Goal: Task Accomplishment & Management: Complete application form

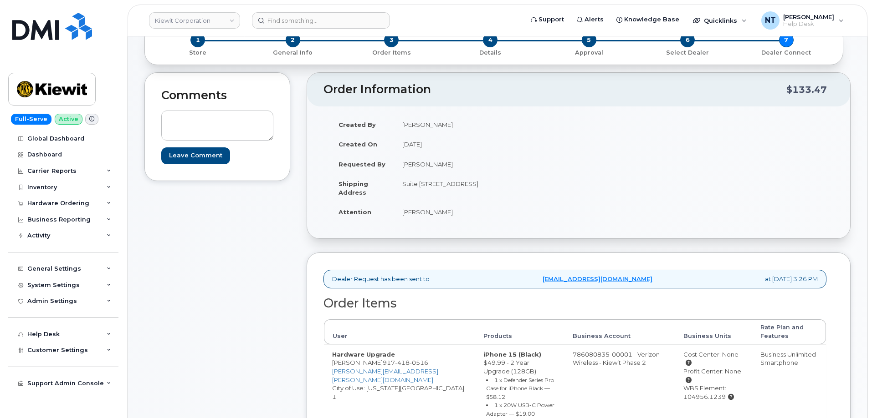
scroll to position [228, 0]
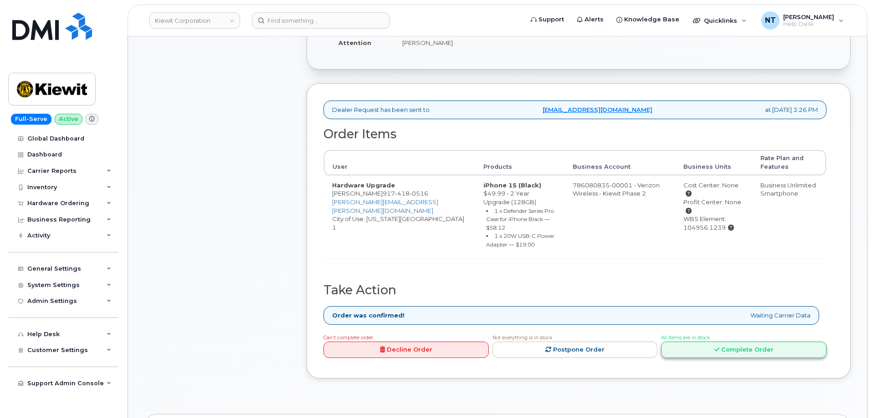
click at [731, 346] on link "Complete Order" at bounding box center [743, 350] width 165 height 17
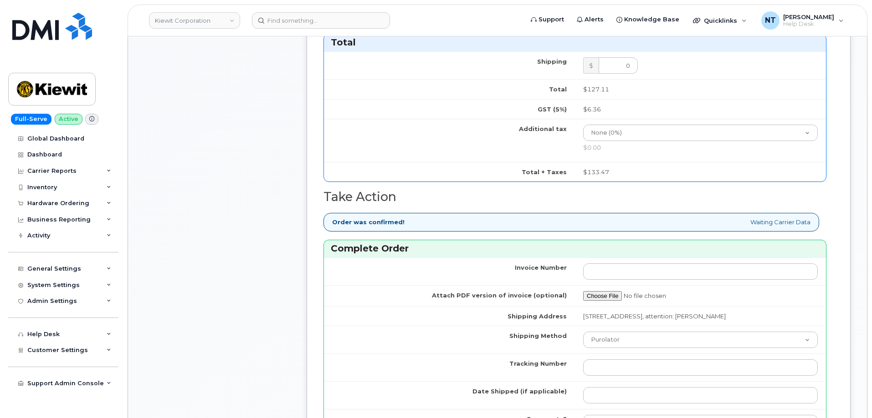
scroll to position [683, 0]
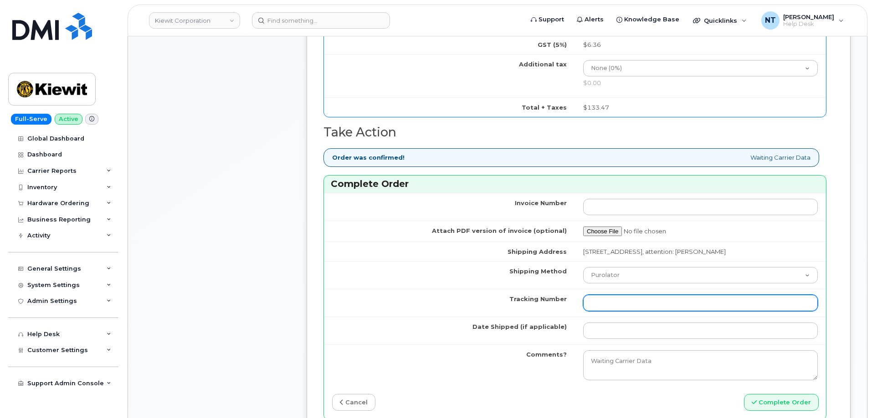
click at [614, 308] on input "Tracking Number" at bounding box center [700, 303] width 235 height 16
paste input "444401118241"
type input "444401118241"
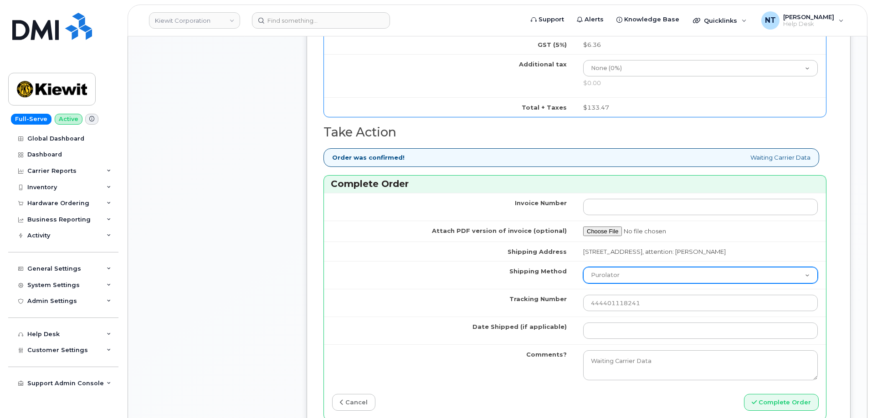
drag, startPoint x: 608, startPoint y: 286, endPoint x: 612, endPoint y: 288, distance: 4.9
click at [608, 284] on select "Purolator UPS FedEx Canada Post Courier Other Drop Off Pick Up" at bounding box center [700, 275] width 235 height 16
select select "FedEx"
click at [583, 276] on select "Purolator UPS FedEx Canada Post Courier Other Drop Off Pick Up" at bounding box center [700, 275] width 235 height 16
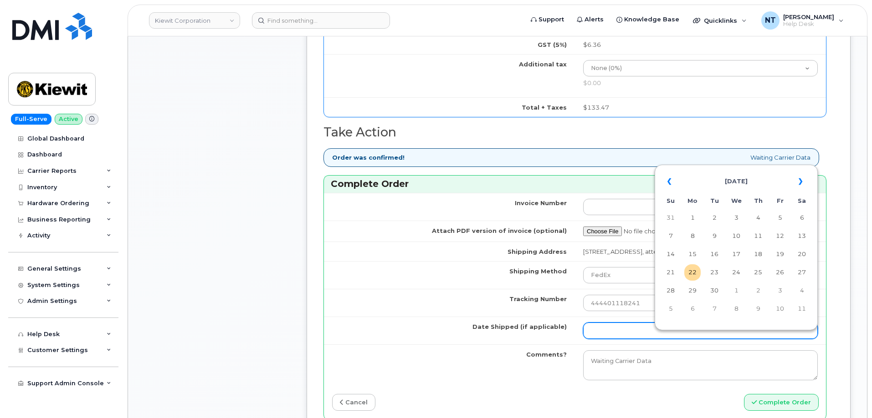
drag, startPoint x: 602, startPoint y: 335, endPoint x: 621, endPoint y: 336, distance: 18.2
click at [602, 335] on input "Date Shipped (if applicable)" at bounding box center [700, 331] width 235 height 16
type input "[DATE]"
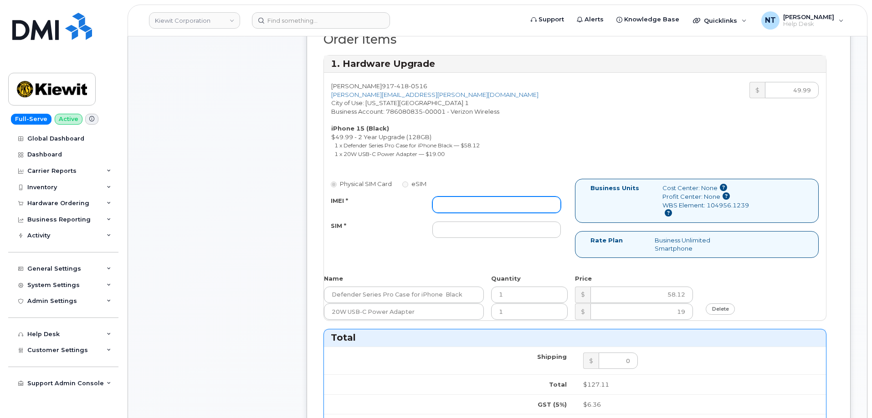
scroll to position [319, 0]
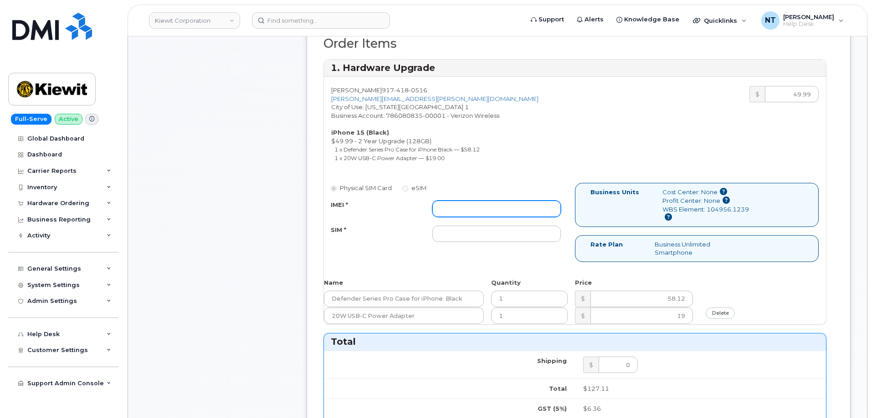
click at [478, 207] on input "IMEI *" at bounding box center [496, 209] width 128 height 16
paste input "350447837755288"
type input "350447837755288"
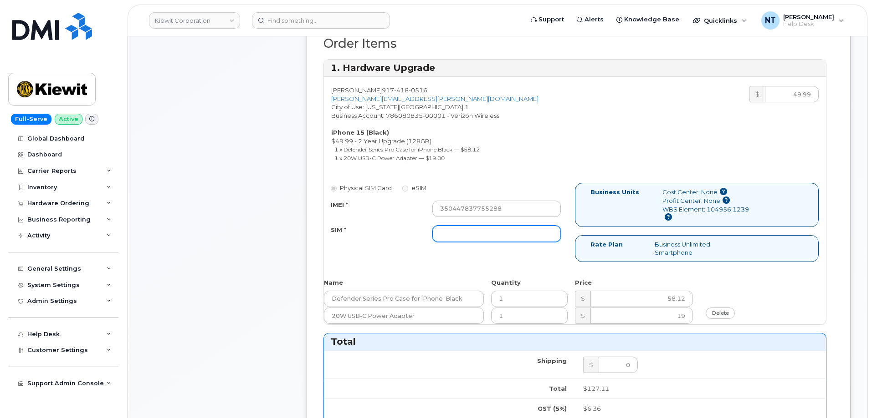
click at [476, 239] on input "SIM *" at bounding box center [496, 234] width 128 height 16
paste input "89049032007208888900180940902055"
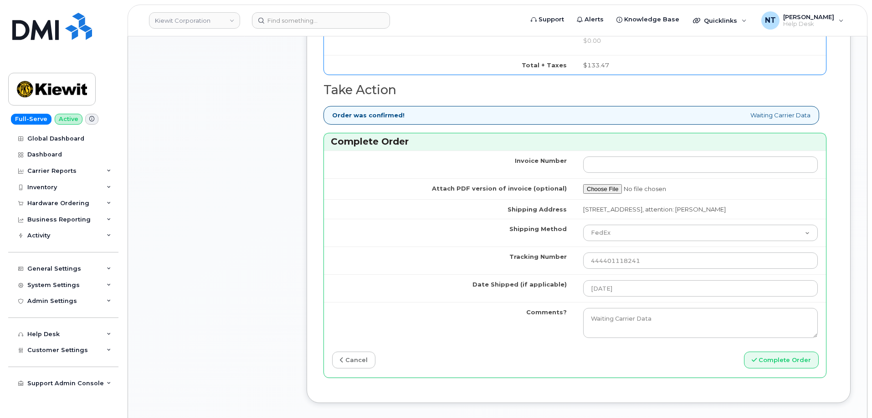
scroll to position [774, 0]
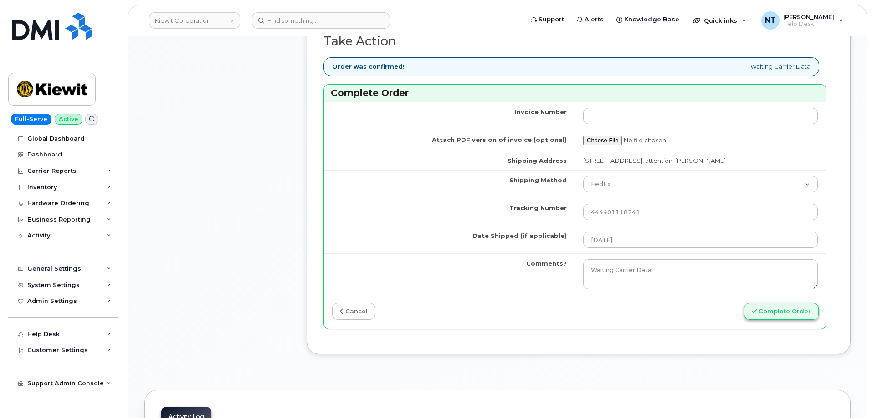
type input "89049032007208888900180940902055"
click at [787, 320] on button "Complete Order" at bounding box center [781, 311] width 75 height 17
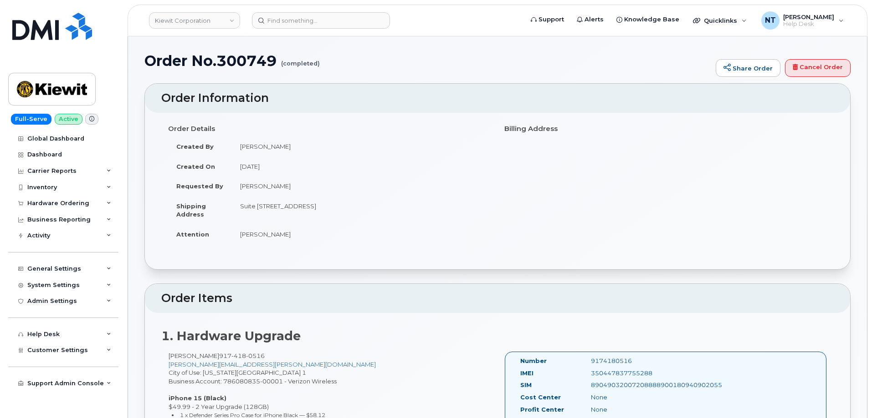
click at [407, 159] on td "September 15, 2025" at bounding box center [361, 167] width 259 height 20
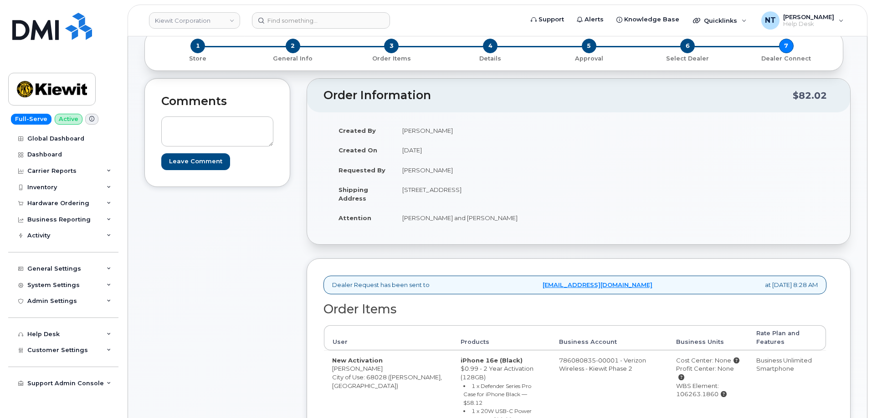
scroll to position [182, 0]
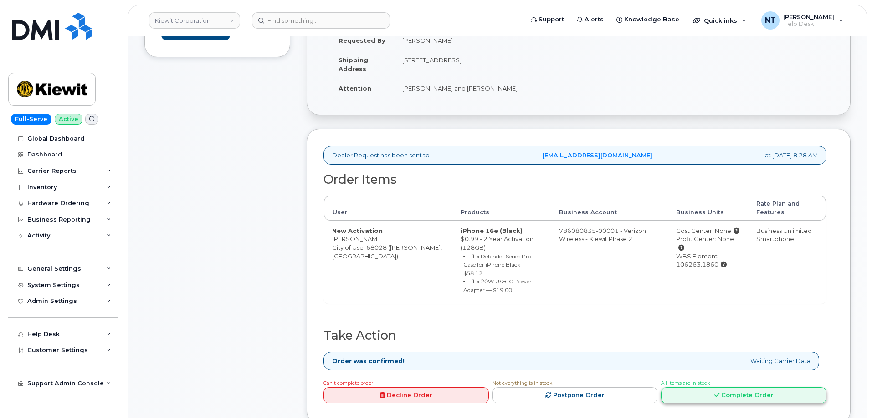
click at [734, 388] on link "Complete Order" at bounding box center [743, 396] width 165 height 17
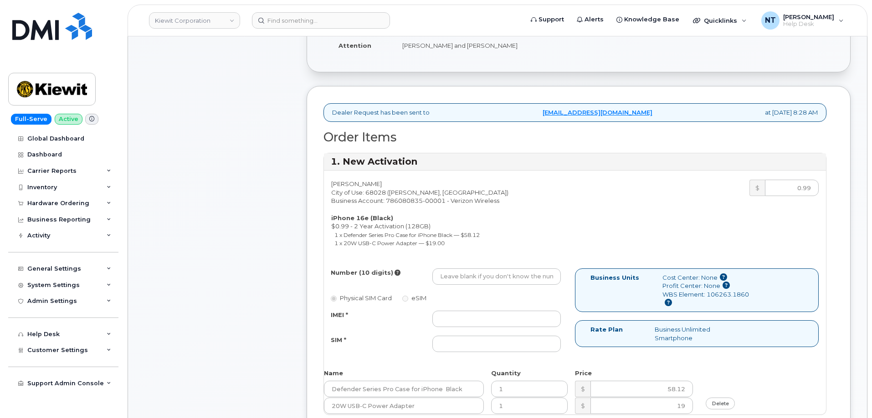
scroll to position [273, 0]
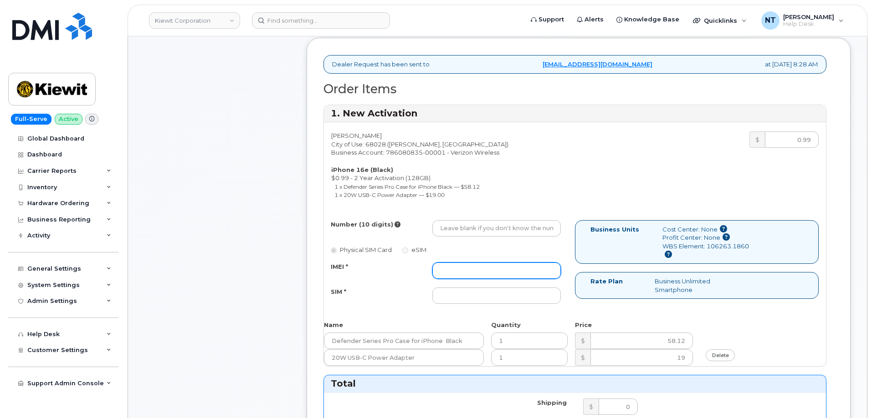
click at [461, 264] on input "IMEI *" at bounding box center [496, 271] width 128 height 16
paste input "353234881481228"
type input "353234881481228"
click at [498, 297] on input "SIM *" at bounding box center [496, 296] width 128 height 16
paste input "89043052010008889725002433405211"
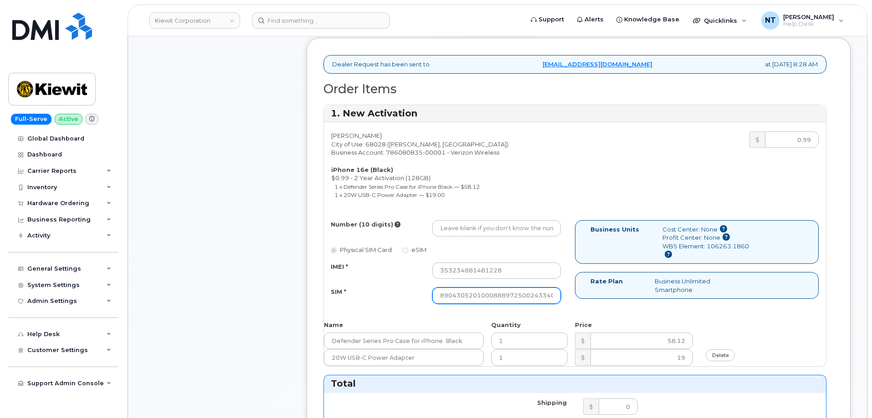
scroll to position [0, 17]
type input "89043052010008889725002433405211"
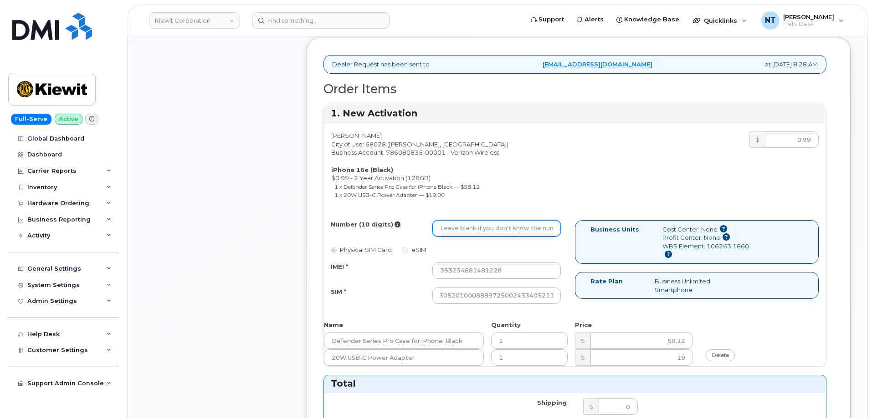
drag, startPoint x: 468, startPoint y: 229, endPoint x: 448, endPoint y: 215, distance: 24.5
click at [468, 229] on input "Number (10 digits)" at bounding box center [496, 228] width 128 height 16
click at [473, 231] on input "Number (10 digits)" at bounding box center [496, 228] width 128 height 16
paste input "531-240-7368"
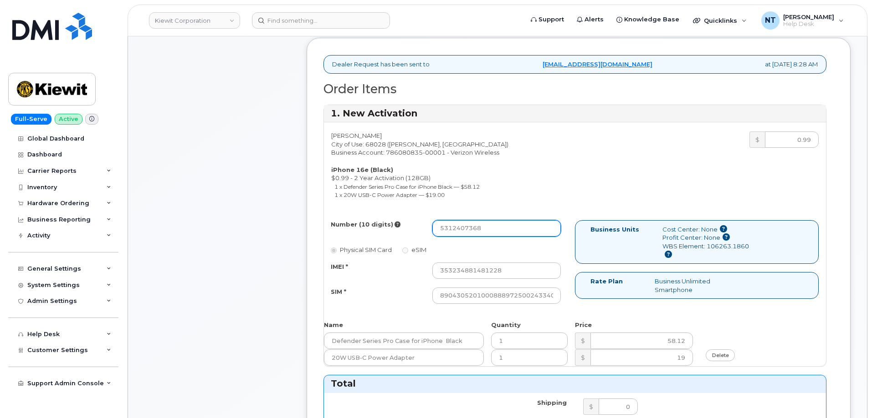
drag, startPoint x: 454, startPoint y: 229, endPoint x: 463, endPoint y: 230, distance: 9.2
click at [463, 230] on input "5312407368" at bounding box center [496, 228] width 128 height 16
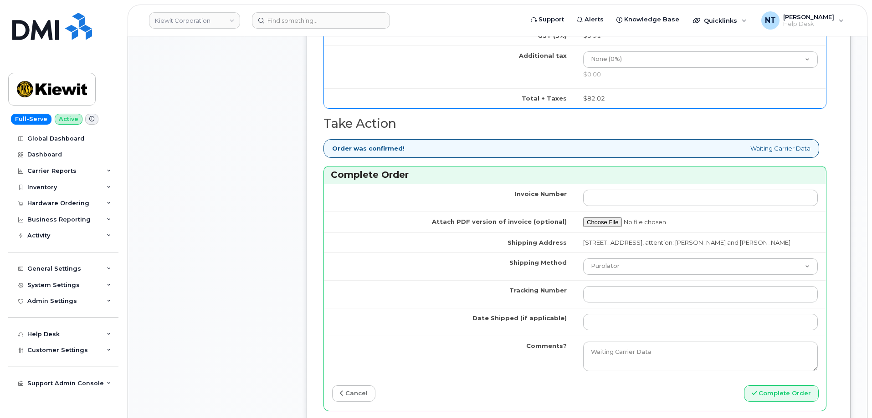
scroll to position [729, 0]
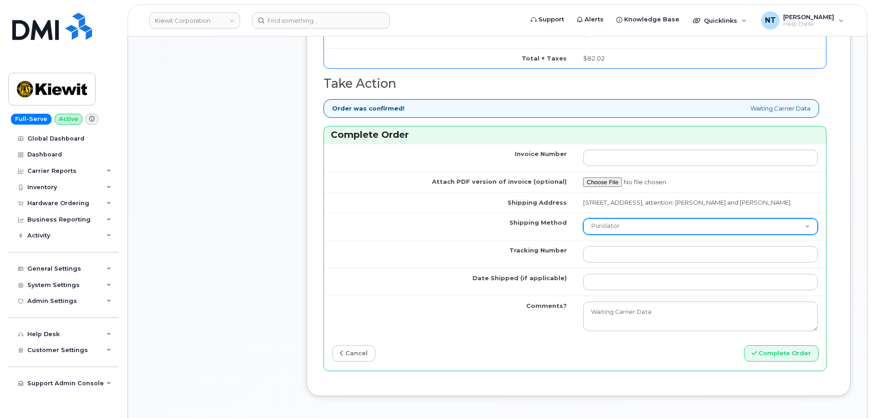
type input "5312407368"
click at [621, 235] on select "Purolator UPS FedEx Canada Post Courier Other Drop Off Pick Up" at bounding box center [700, 227] width 235 height 16
select select "FedEx"
click at [583, 227] on select "Purolator UPS FedEx Canada Post Courier Other Drop Off Pick Up" at bounding box center [700, 227] width 235 height 16
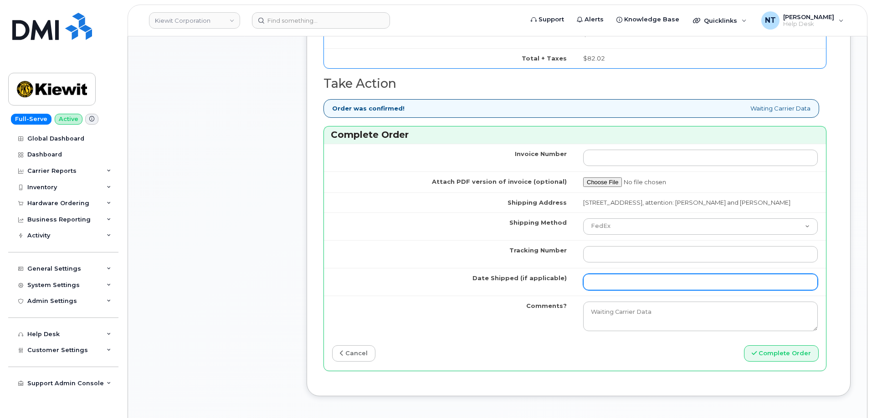
drag, startPoint x: 617, startPoint y: 287, endPoint x: 618, endPoint y: 293, distance: 5.8
click at [617, 287] on input "Date Shipped (if applicable)" at bounding box center [700, 282] width 235 height 16
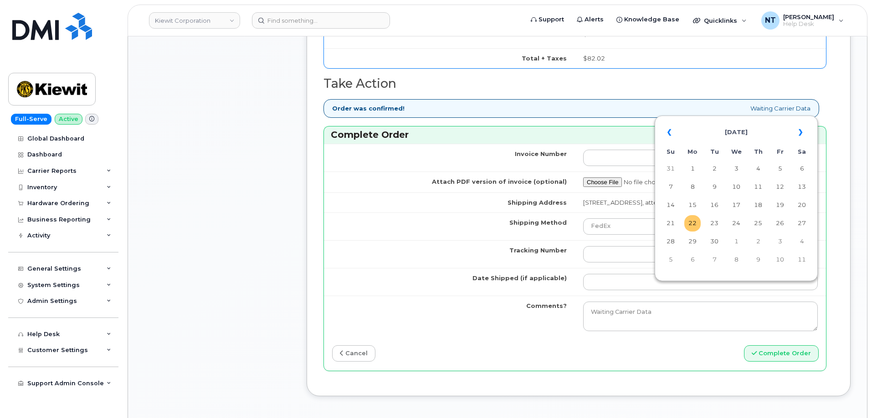
click at [694, 225] on td "22" at bounding box center [692, 223] width 16 height 16
type input "2025-09-22"
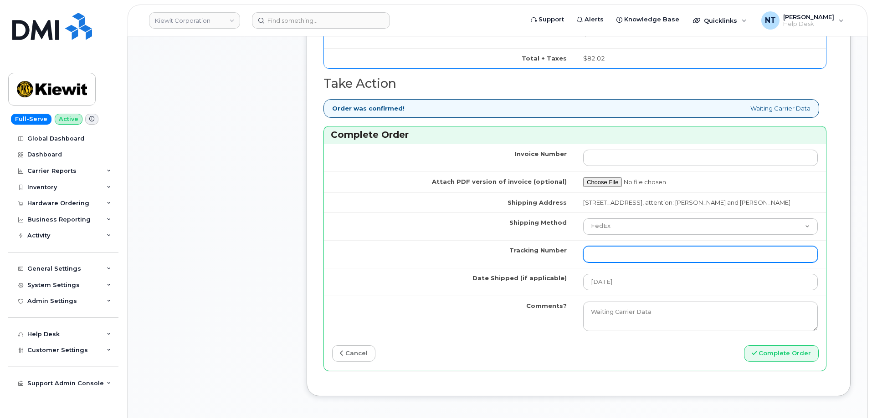
click at [626, 263] on input "Tracking Number" at bounding box center [700, 254] width 235 height 16
type input "1311262683320006802800444401118263"
click at [744, 346] on button "Complete Order" at bounding box center [781, 354] width 75 height 17
drag, startPoint x: 736, startPoint y: 265, endPoint x: 514, endPoint y: 265, distance: 222.2
click at [514, 265] on tr "Tracking Number 1311262683320006802800444401118263" at bounding box center [575, 254] width 502 height 28
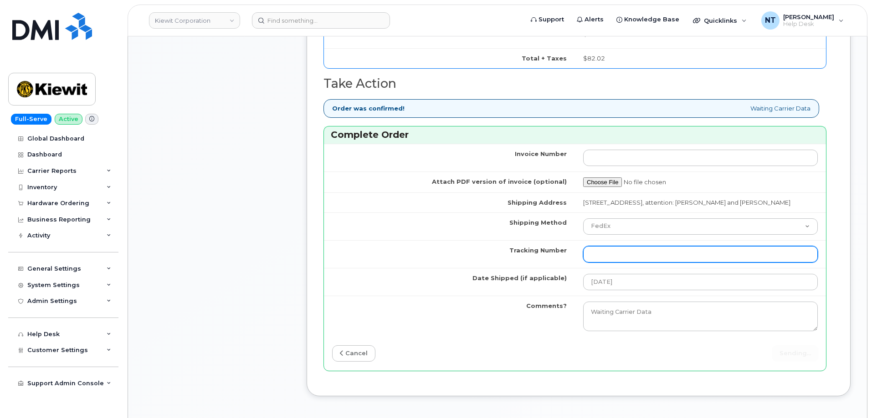
paste input "444401118263"
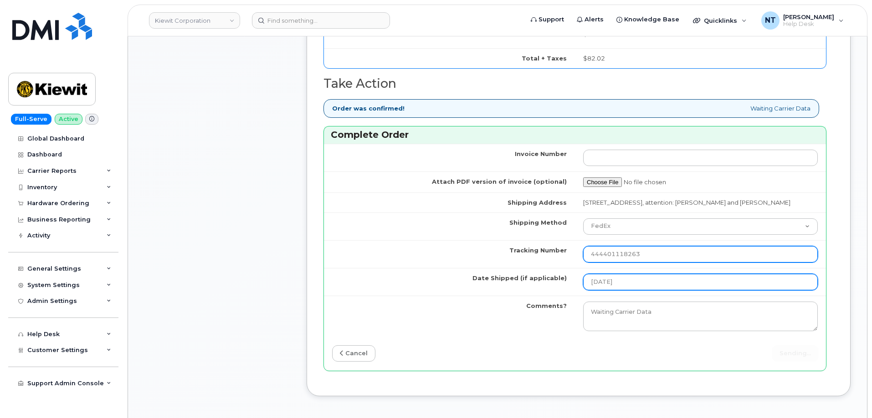
type input "444401118263"
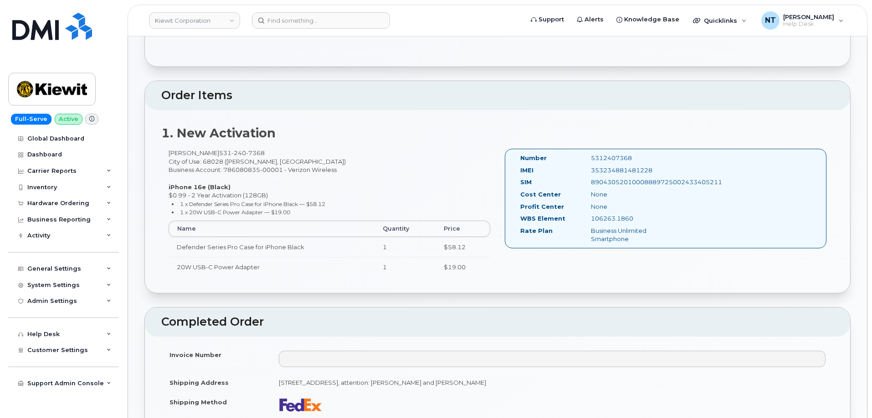
scroll to position [137, 0]
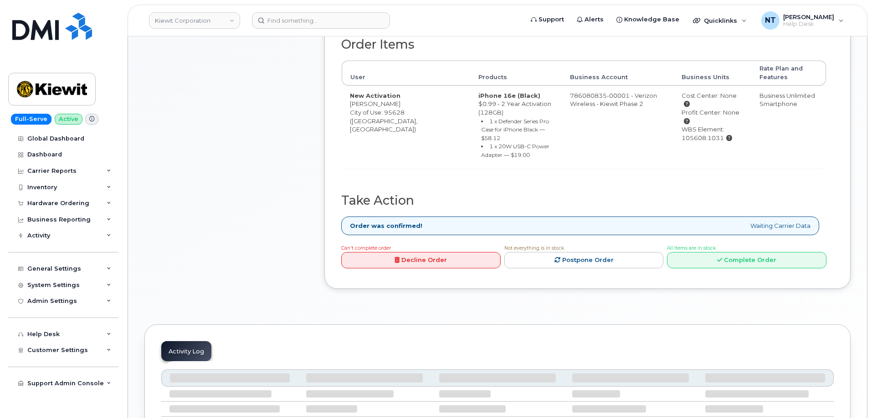
scroll to position [319, 0]
click at [739, 260] on link "Complete Order" at bounding box center [746, 259] width 159 height 17
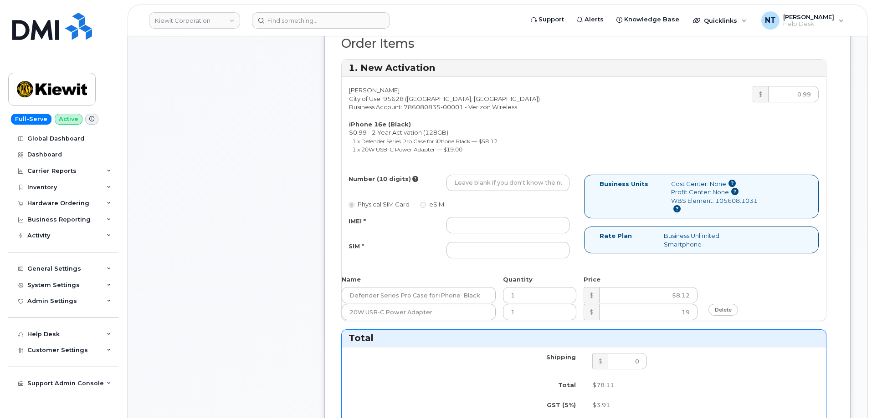
click at [515, 193] on div "Number (10 digits) Physical SIM Card eSIM IMEI * SIM *" at bounding box center [463, 221] width 242 height 92
click at [512, 182] on input "Number (10 digits)" at bounding box center [507, 183] width 123 height 16
paste input "[PHONE_NUMBER]"
click at [513, 184] on input "350-221-8671" at bounding box center [507, 183] width 123 height 16
drag, startPoint x: 496, startPoint y: 183, endPoint x: 507, endPoint y: 185, distance: 11.5
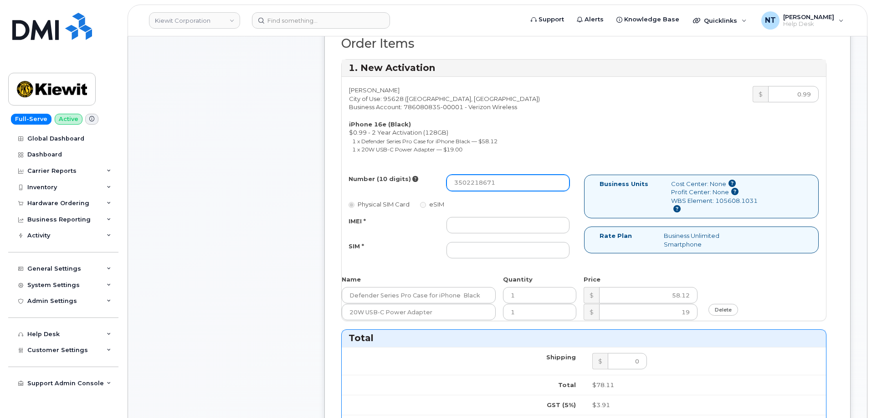
click at [507, 185] on input "3502218671" at bounding box center [507, 183] width 123 height 16
type input "3502218671"
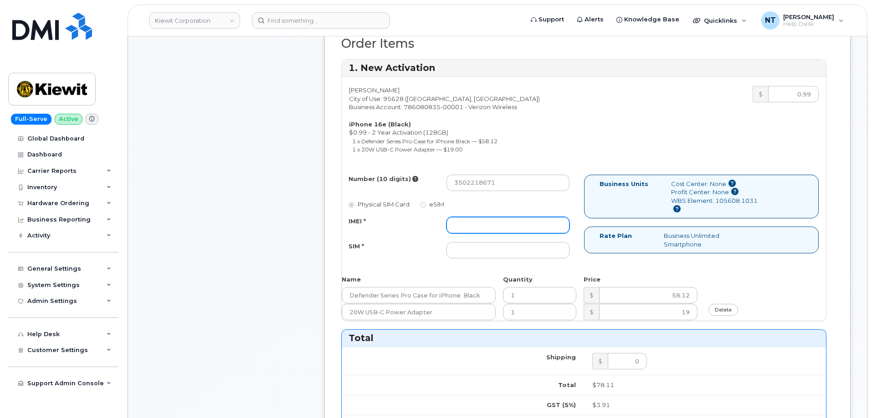
click at [526, 225] on input "IMEI *" at bounding box center [507, 225] width 123 height 16
paste input "353234881256844"
type input "353234881256844"
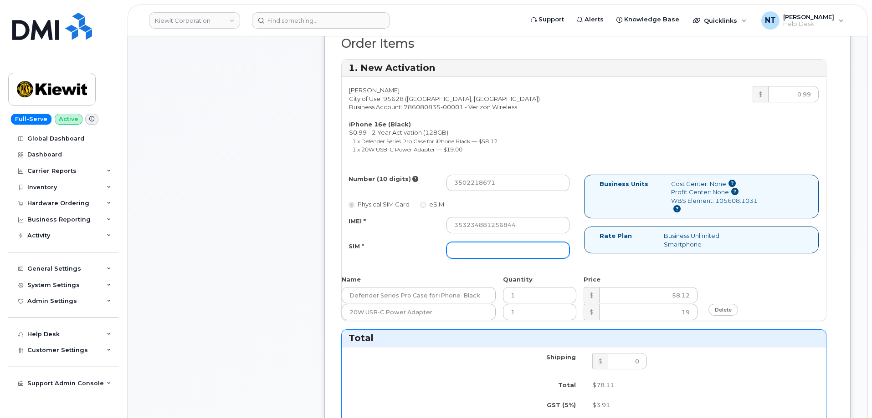
click at [515, 257] on input "SIM *" at bounding box center [507, 250] width 123 height 16
paste input "89043052010008889725002430747702"
type input "89043052010008889725002430747702"
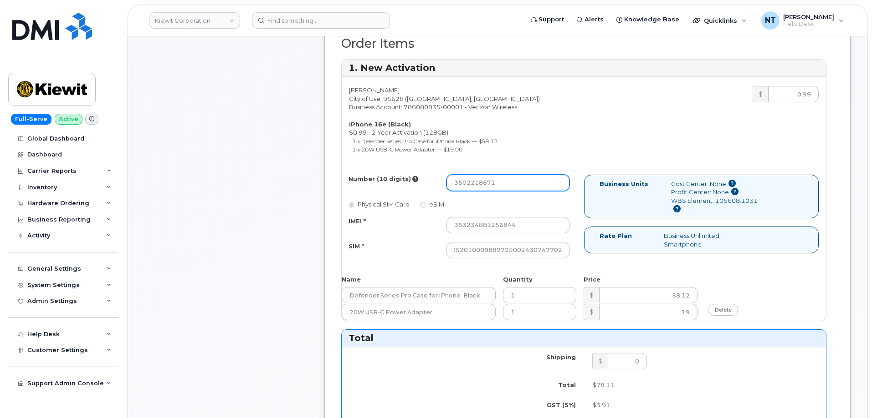
scroll to position [0, 0]
drag, startPoint x: 496, startPoint y: 186, endPoint x: 508, endPoint y: 188, distance: 11.5
click at [508, 188] on input "3502218671" at bounding box center [507, 183] width 123 height 16
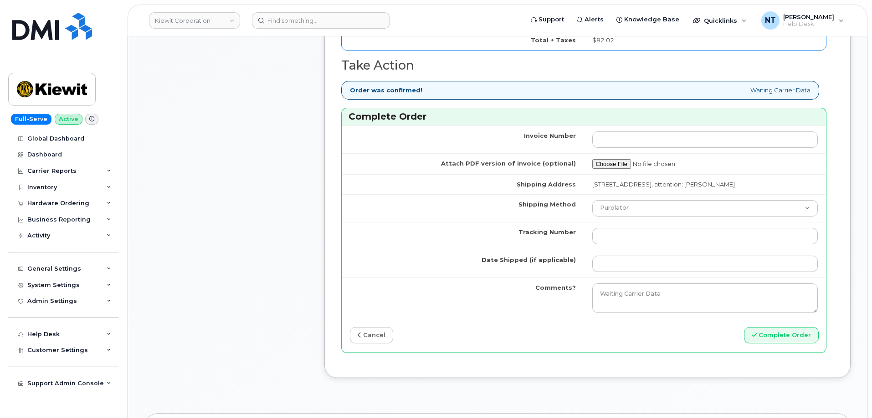
scroll to position [774, 0]
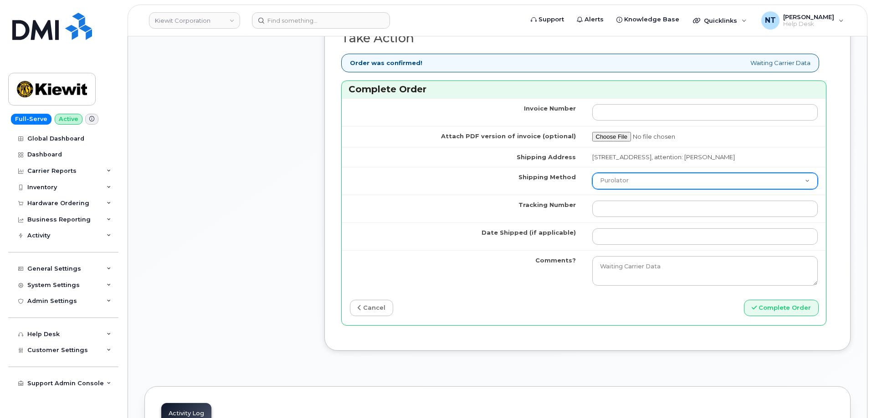
drag, startPoint x: 647, startPoint y: 189, endPoint x: 647, endPoint y: 194, distance: 5.5
click at [647, 189] on select "Purolator UPS FedEx Canada Post Courier Other Drop Off Pick Up" at bounding box center [705, 181] width 226 height 16
select select "FedEx"
click at [610, 181] on select "Purolator UPS FedEx Canada Post Courier Other Drop Off Pick Up" at bounding box center [705, 181] width 226 height 16
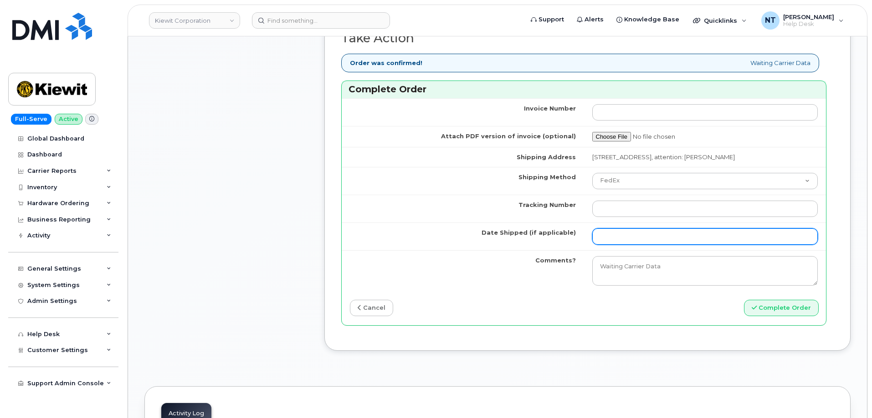
click at [628, 245] on input "Date Shipped (if applicable)" at bounding box center [705, 237] width 226 height 16
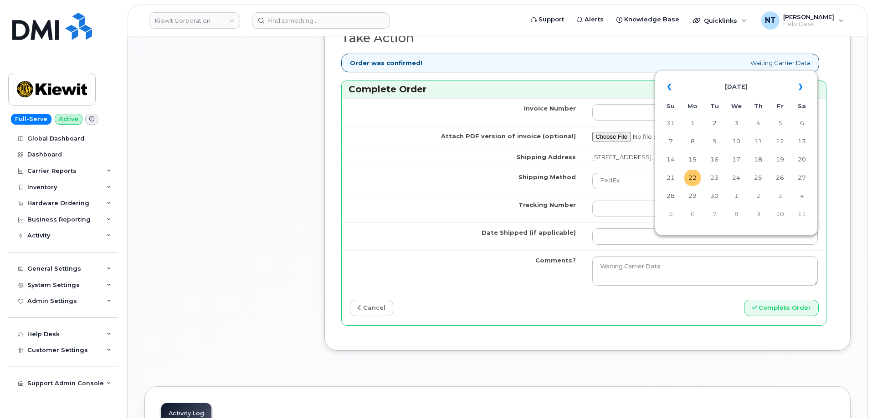
click at [689, 177] on td "22" at bounding box center [692, 178] width 16 height 16
type input "2025-09-22"
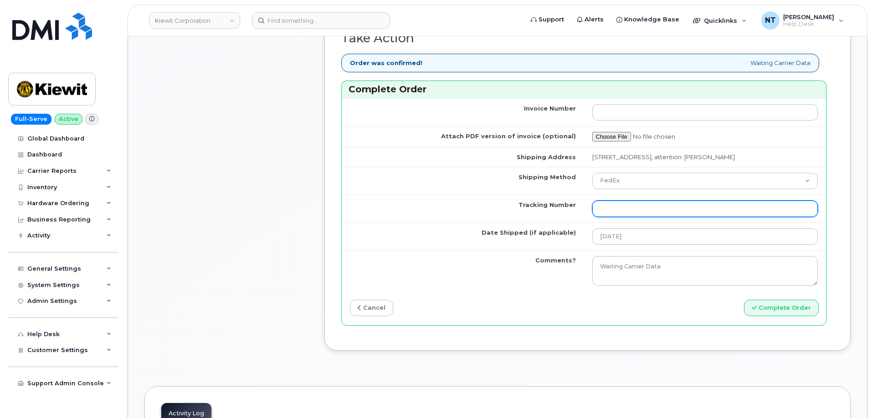
click at [628, 217] on input "Tracking Number" at bounding box center [705, 209] width 226 height 16
paste input "444401118274"
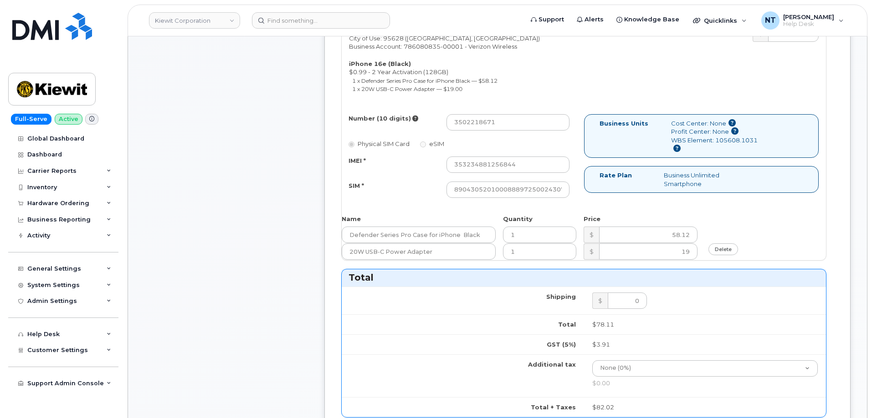
scroll to position [364, 0]
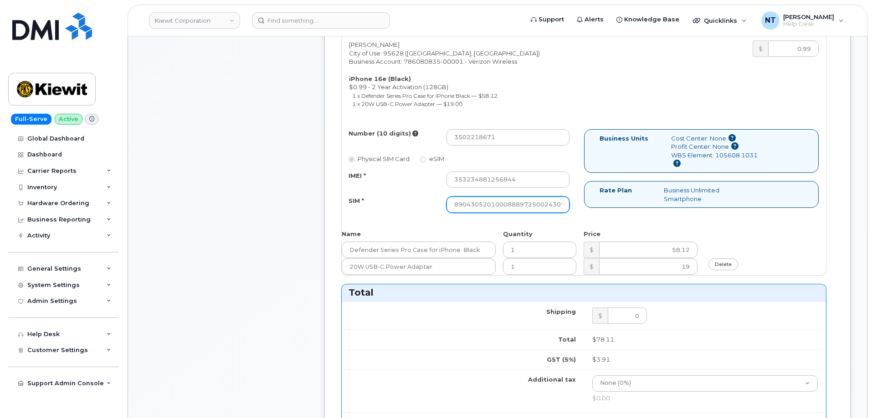
type input "444401118274"
drag, startPoint x: 568, startPoint y: 210, endPoint x: 613, endPoint y: 209, distance: 44.6
click at [613, 209] on div "Number (10 digits) 3502218671 Physical SIM Card eSIM IMEI * 353234881256844 SIM…" at bounding box center [584, 175] width 484 height 92
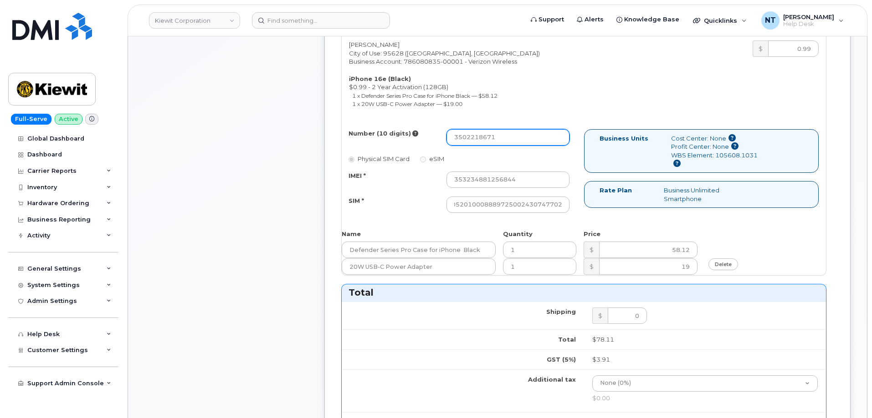
scroll to position [0, 0]
drag, startPoint x: 496, startPoint y: 139, endPoint x: 507, endPoint y: 140, distance: 11.5
click at [507, 140] on input "3502218671" at bounding box center [507, 137] width 123 height 16
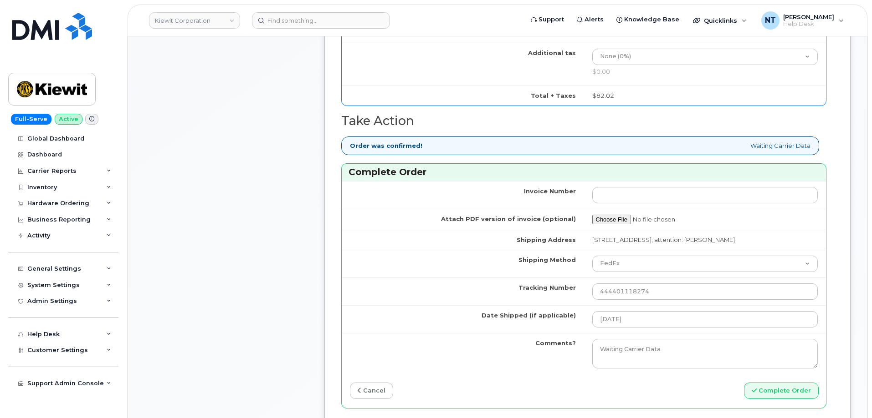
scroll to position [729, 0]
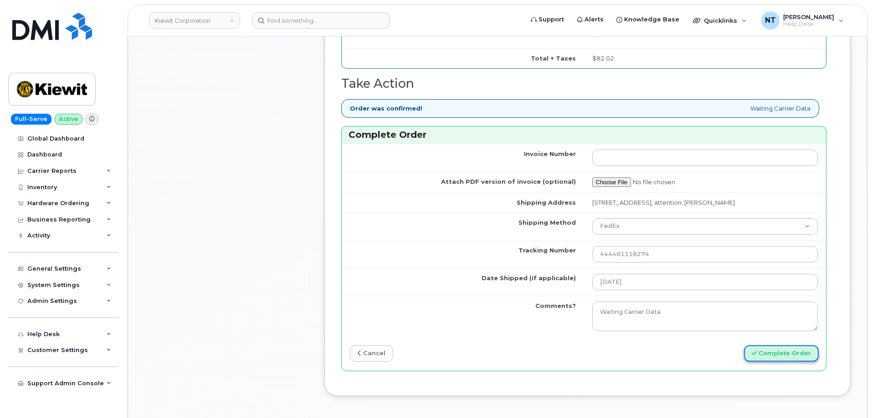
click at [792, 362] on button "Complete Order" at bounding box center [781, 354] width 75 height 17
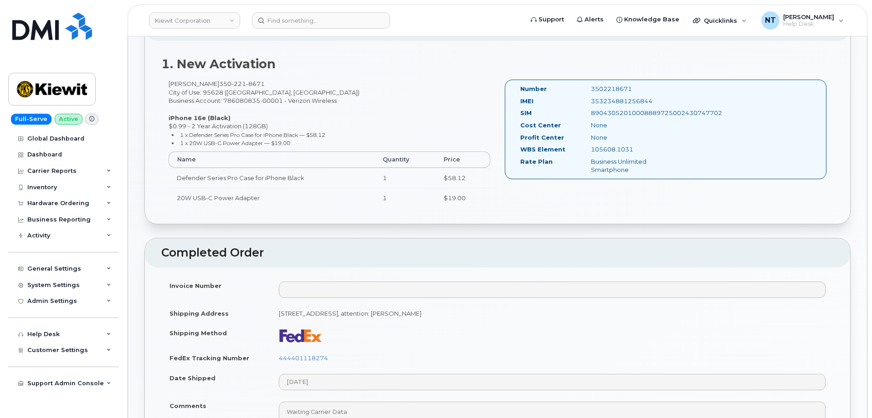
scroll to position [364, 0]
